Goal: Task Accomplishment & Management: Manage account settings

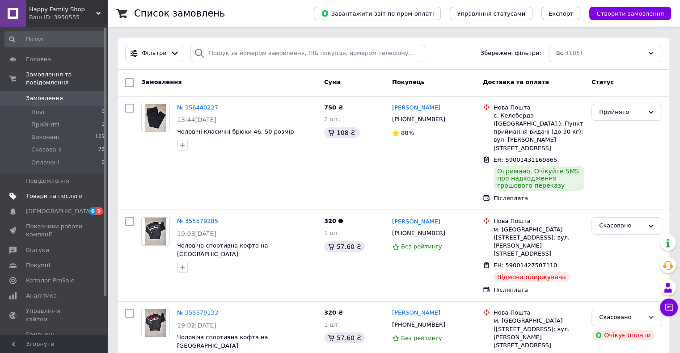
click at [63, 192] on span "Товари та послуги" at bounding box center [54, 196] width 57 height 8
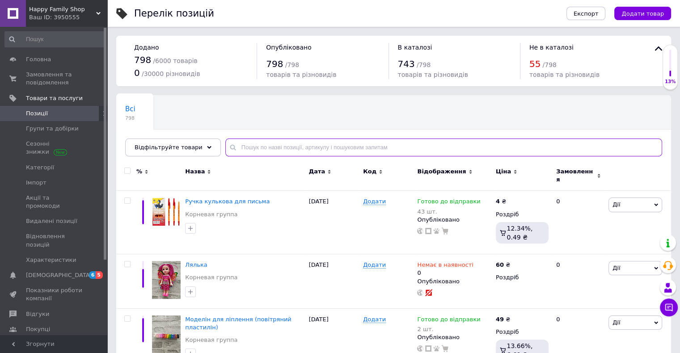
click at [288, 148] on input "text" at bounding box center [443, 148] width 437 height 18
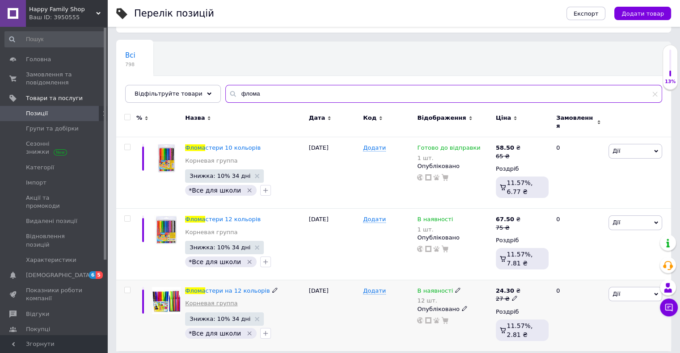
scroll to position [54, 0]
type input "флома"
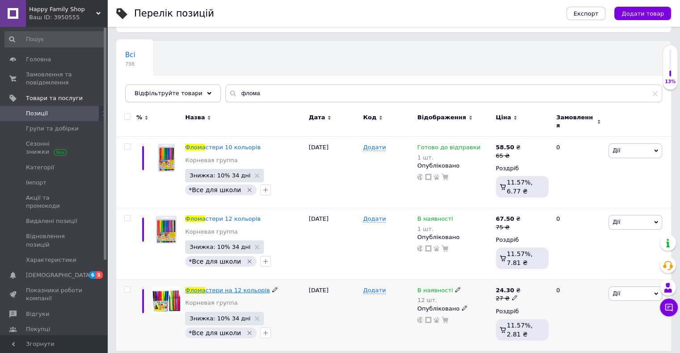
click at [229, 287] on span "стери на 12 кольорів" at bounding box center [237, 290] width 64 height 7
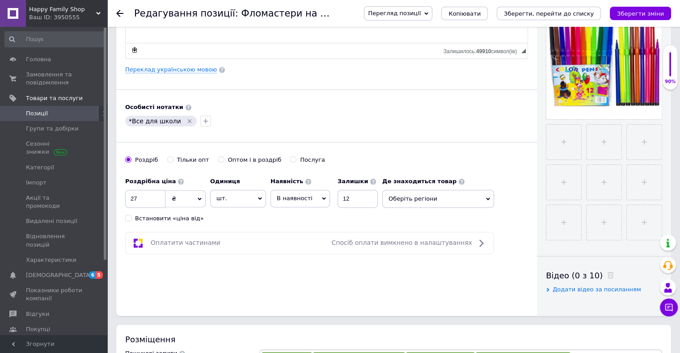
scroll to position [224, 0]
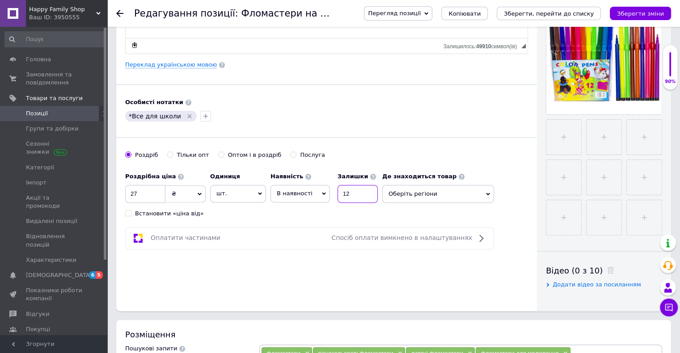
click at [361, 195] on input "12" at bounding box center [358, 194] width 40 height 18
type input "10"
click at [313, 191] on span "В наявності" at bounding box center [300, 193] width 59 height 17
click at [299, 259] on ul "Немає в наявності Під замовлення [PERSON_NAME] до відправки" at bounding box center [300, 233] width 59 height 59
click at [300, 192] on span "В наявності" at bounding box center [295, 193] width 36 height 7
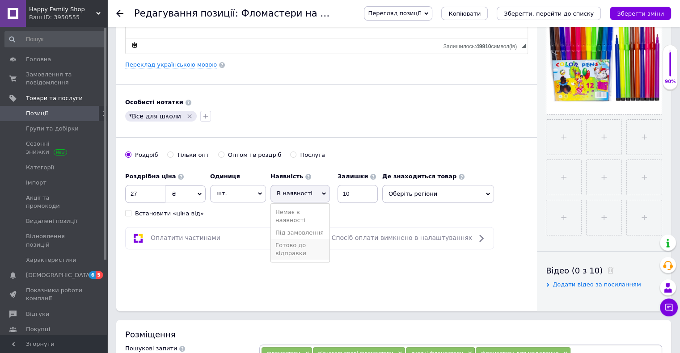
click at [299, 244] on li "Готово до відправки" at bounding box center [300, 249] width 59 height 21
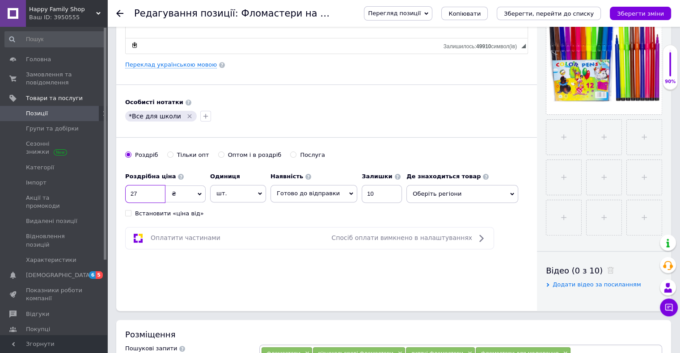
click at [152, 187] on input "27" at bounding box center [145, 194] width 40 height 18
type input "2"
type input "35"
click at [415, 187] on span "Оберіть регіони" at bounding box center [463, 194] width 112 height 18
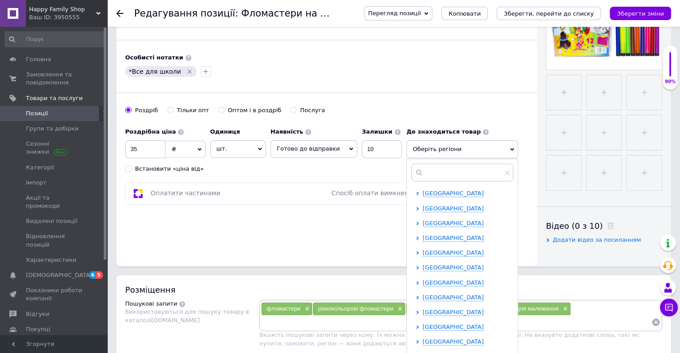
scroll to position [179, 0]
click at [454, 236] on span "[GEOGRAPHIC_DATA]" at bounding box center [453, 238] width 61 height 7
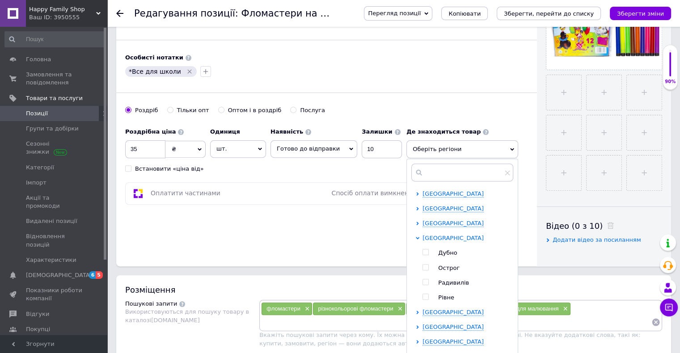
click at [454, 236] on span "[GEOGRAPHIC_DATA]" at bounding box center [453, 238] width 61 height 7
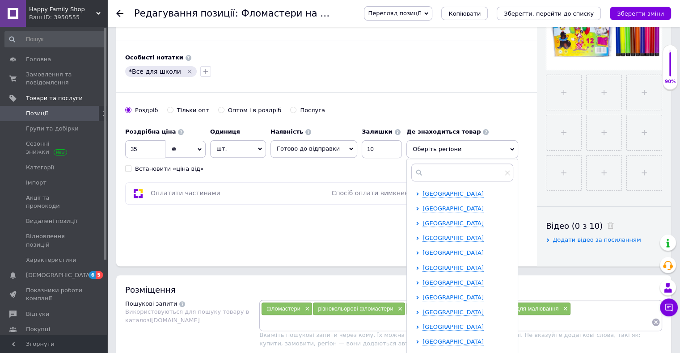
click at [438, 250] on span "[GEOGRAPHIC_DATA]" at bounding box center [453, 253] width 61 height 7
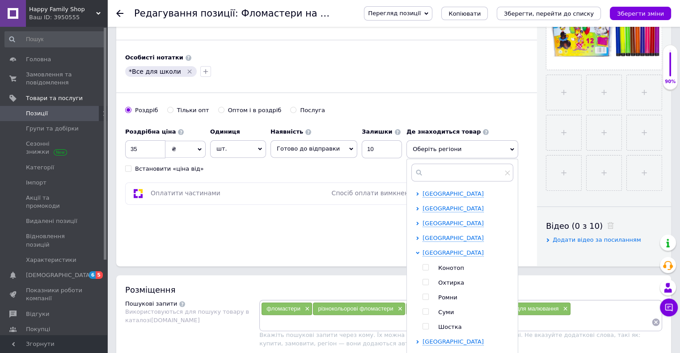
click at [437, 262] on div "[GEOGRAPHIC_DATA] Конотоп Охтирка Ромни Суми Шостка" at bounding box center [468, 290] width 90 height 82
click at [423, 265] on input "checkbox" at bounding box center [426, 268] width 6 height 6
checkbox input "true"
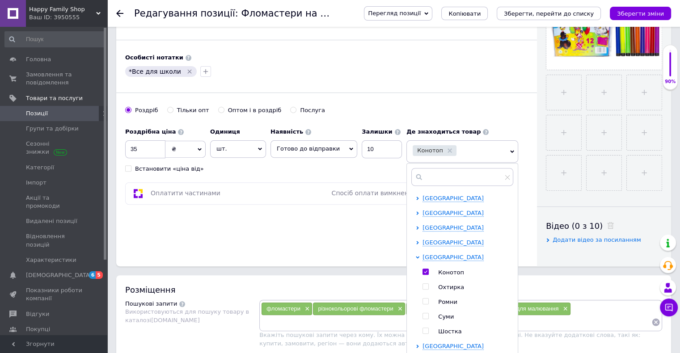
click at [423, 316] on input "checkbox" at bounding box center [426, 317] width 6 height 6
checkbox input "true"
click at [423, 302] on input "checkbox" at bounding box center [426, 302] width 6 height 6
checkbox input "true"
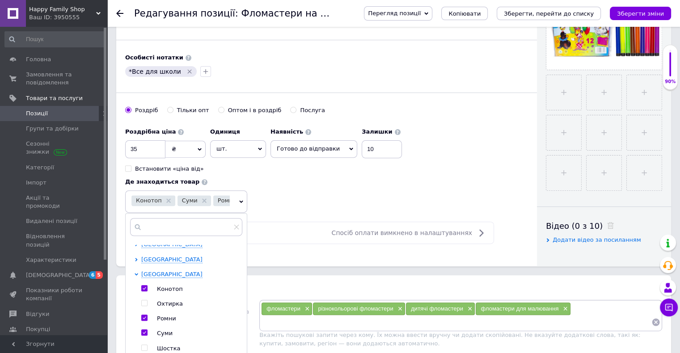
scroll to position [258, 0]
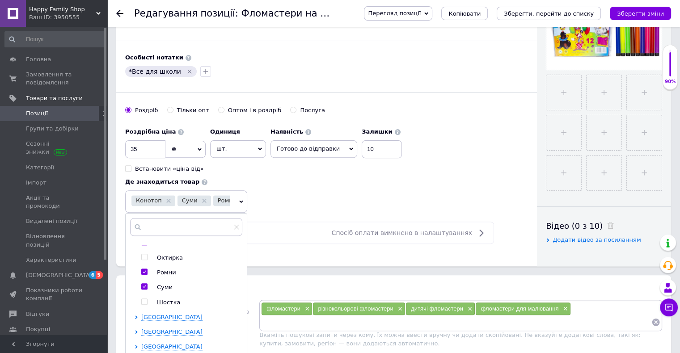
click at [345, 251] on div "Основна інформація Назва позиції (Російська) ✱ Фломастери на 12 кольорів Код/Ар…" at bounding box center [326, 16] width 421 height 499
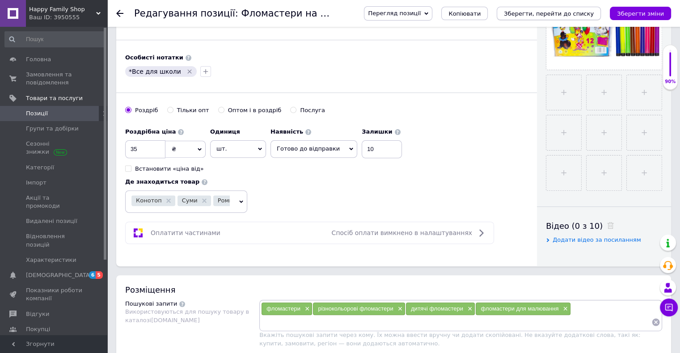
click at [567, 13] on icon "Зберегти, перейти до списку" at bounding box center [549, 13] width 90 height 7
